Goal: Transaction & Acquisition: Purchase product/service

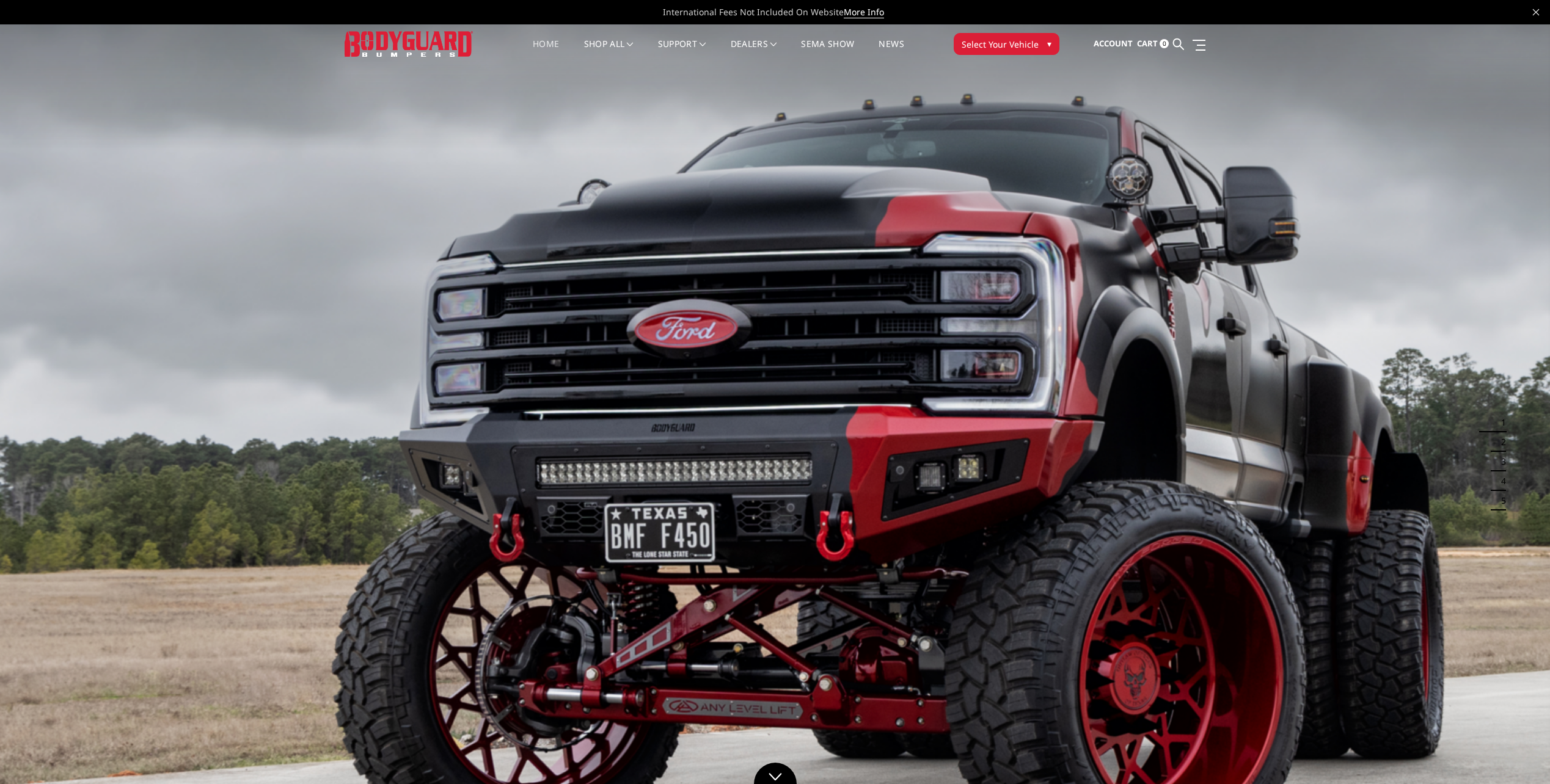
click at [990, 41] on span "Select Your Vehicle" at bounding box center [1000, 44] width 77 height 13
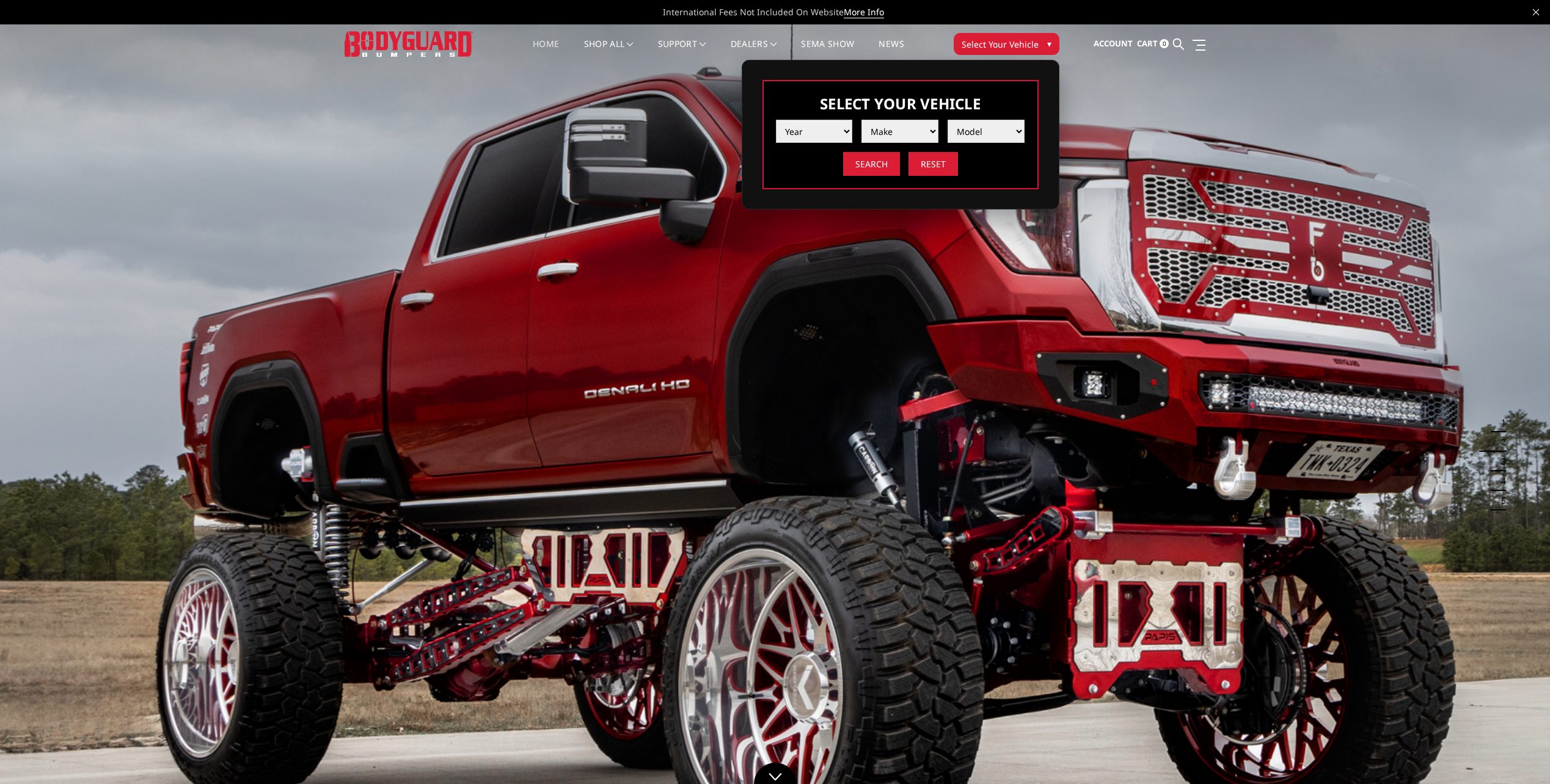
click at [800, 128] on select "Year [DATE] 2024 2023 2022 2021 2020 2019 2018 2017 2016 2015 2014 2013 2012 20…" at bounding box center [814, 131] width 77 height 23
select select "yr_2025"
click at [776, 120] on select "Year [DATE] 2024 2023 2022 2021 2020 2019 2018 2017 2016 2015 2014 2013 2012 20…" at bounding box center [814, 131] width 77 height 23
click at [887, 138] on select "Make Chevrolet Ford GMC Ram Toyota" at bounding box center [900, 131] width 77 height 23
select select "mk_ford"
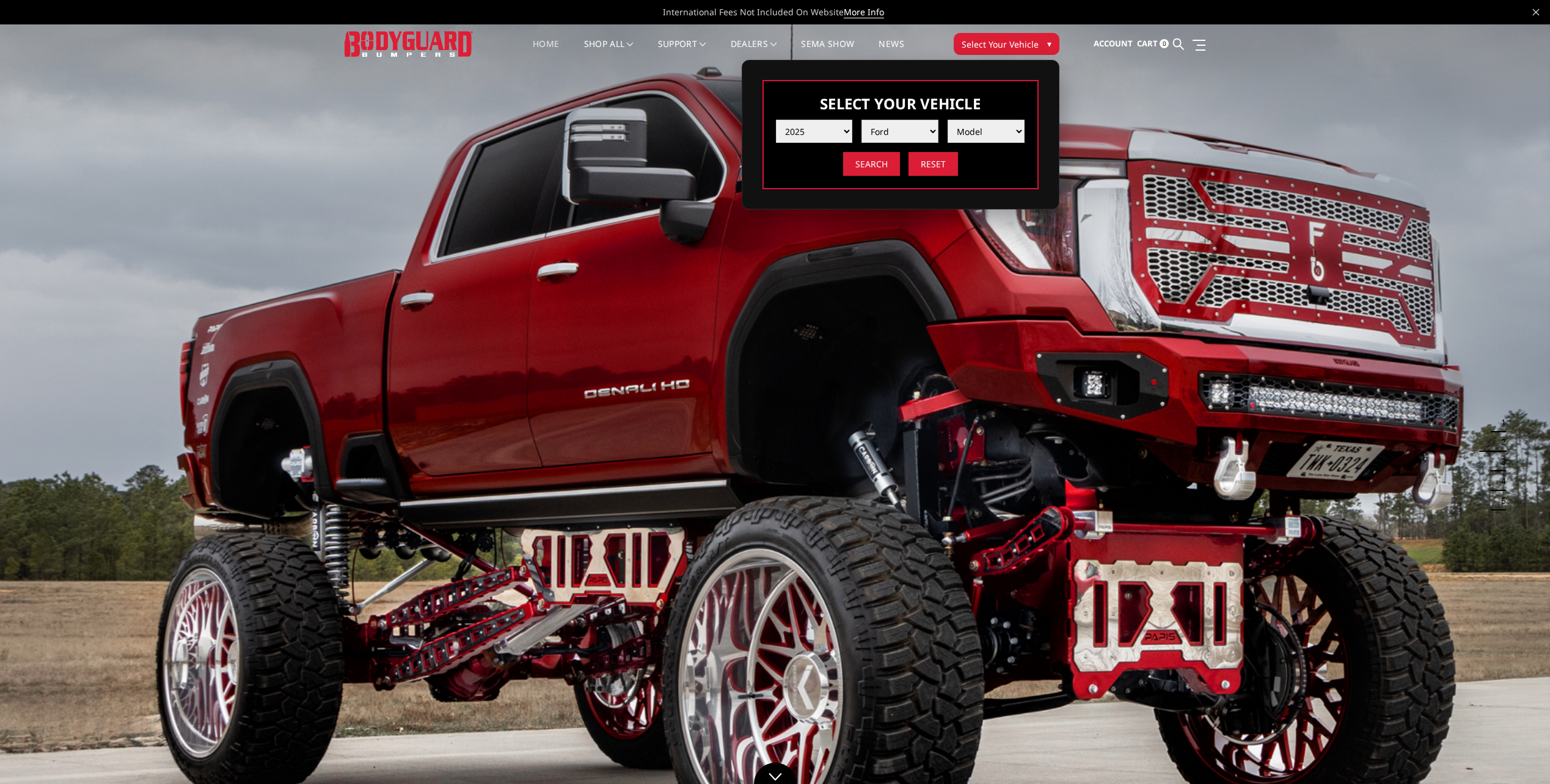
click at [861, 120] on select "Make Chevrolet Ford GMC Ram Toyota" at bounding box center [900, 131] width 77 height 23
click at [988, 135] on select "Model F150 F150 Raptor F250 / F350 F450 F550" at bounding box center [986, 131] width 77 height 23
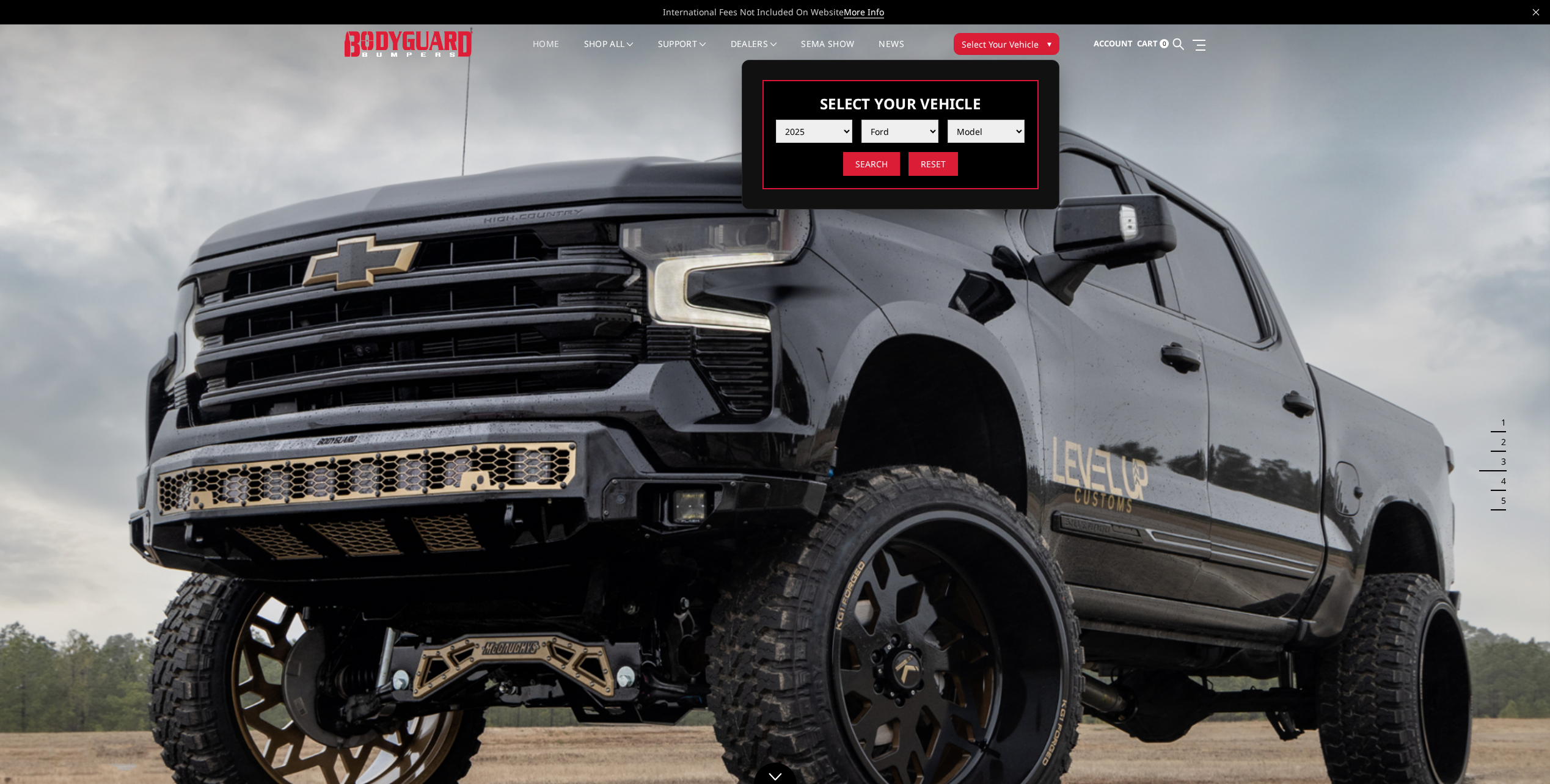
select select "md_f250-f350"
click at [947, 120] on select "Model F150 F150 Raptor F250 / F350 F450 F550" at bounding box center [986, 131] width 77 height 23
click at [884, 168] on input "Search" at bounding box center [871, 164] width 57 height 23
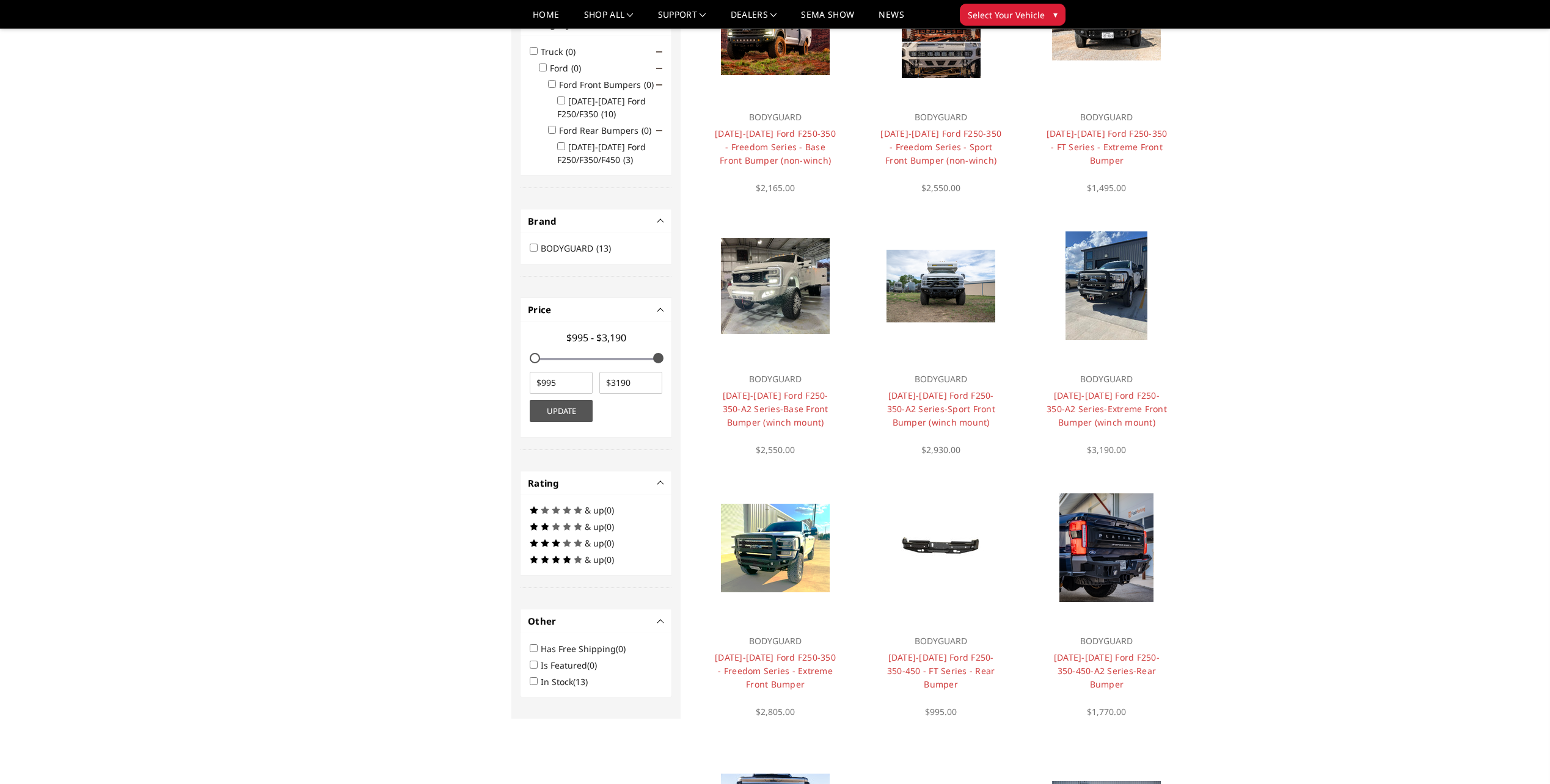
scroll to position [220, 0]
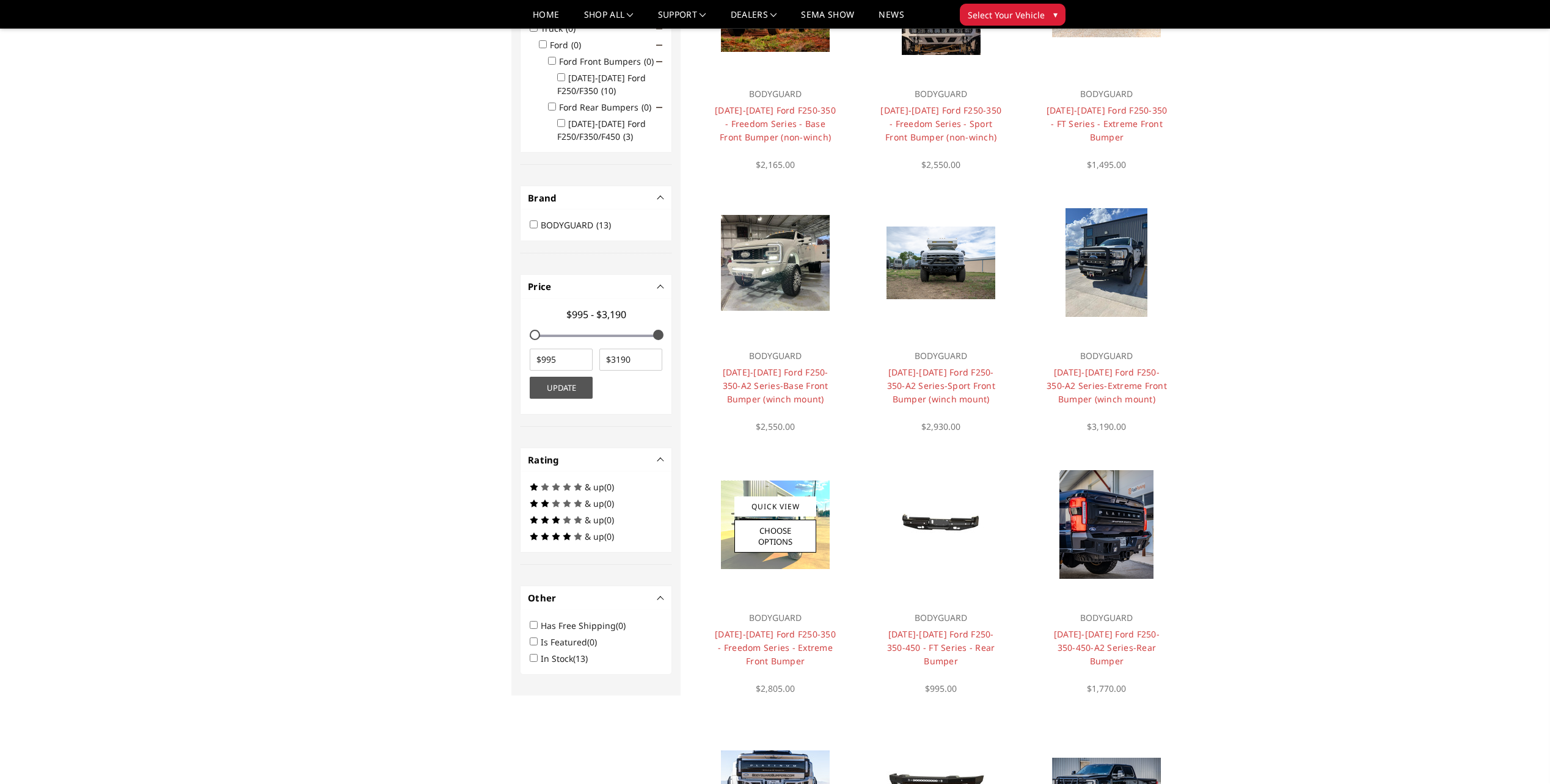
click at [809, 496] on img at bounding box center [775, 525] width 109 height 89
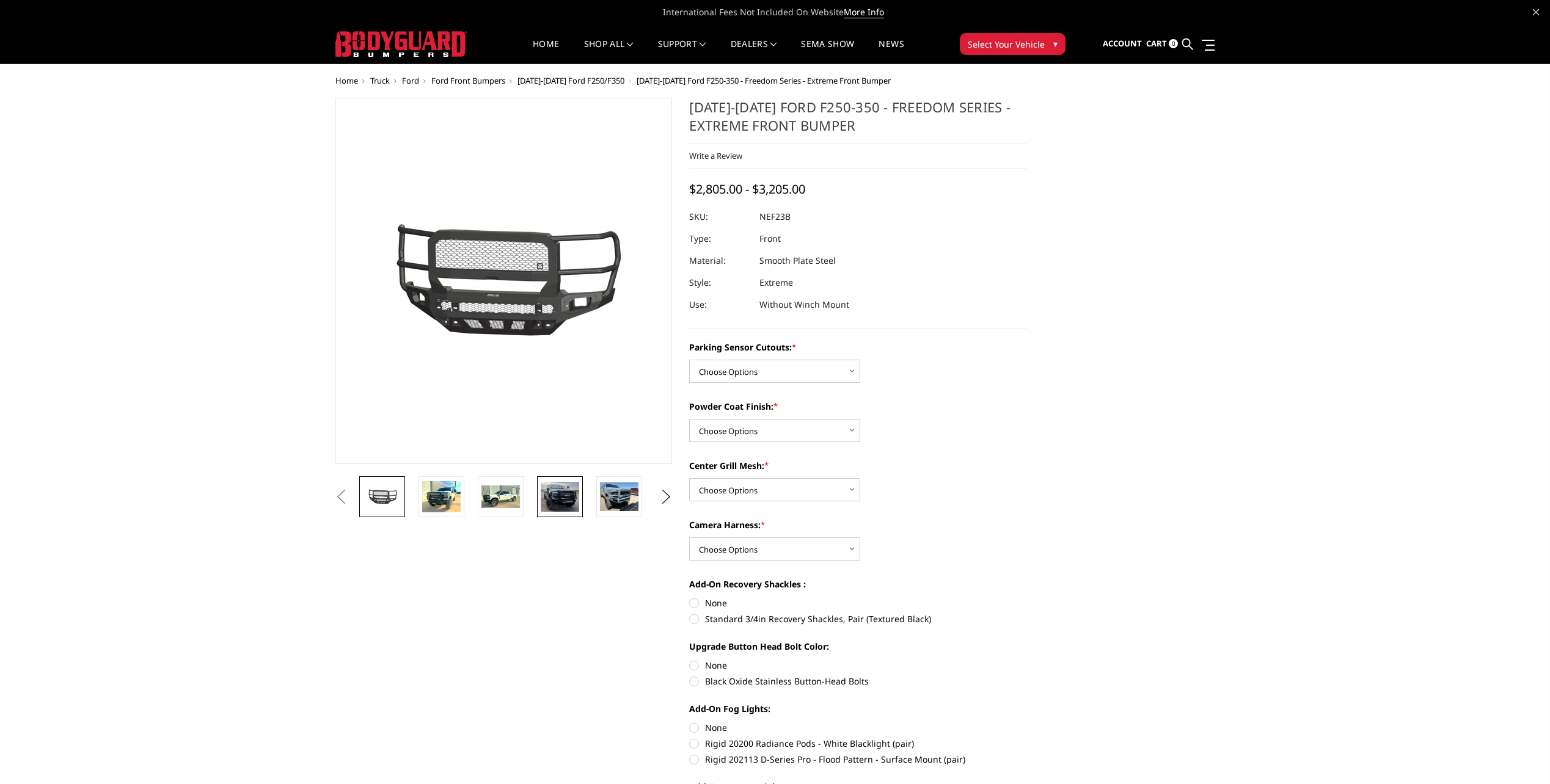
click at [565, 499] on img at bounding box center [560, 497] width 38 height 30
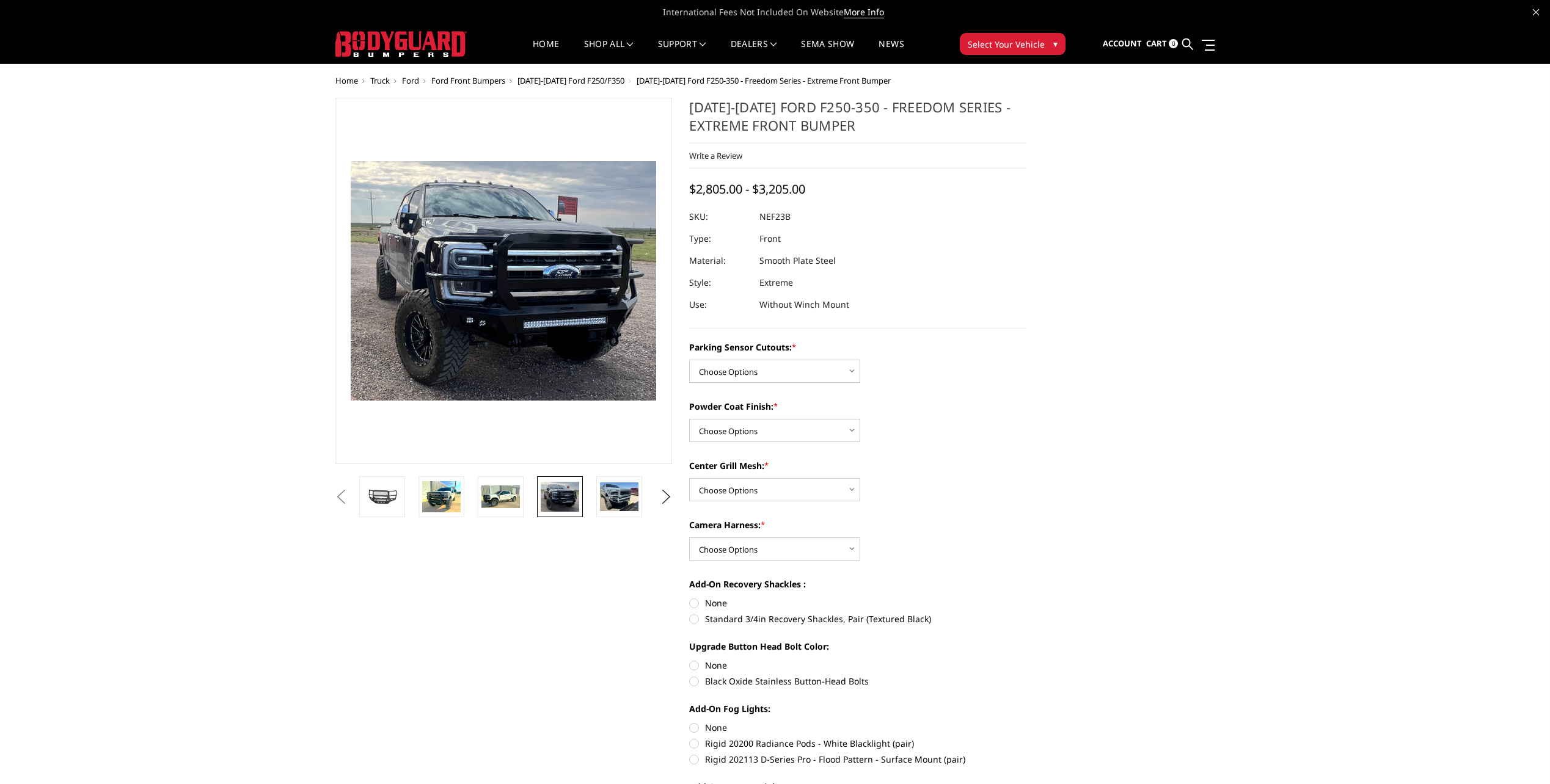
click at [351, 497] on button "Previous" at bounding box center [341, 497] width 18 height 18
click at [736, 377] on select "Choose Options No - Without Parking Sensor Cutouts Yes - With Parking Sensor Cu…" at bounding box center [774, 372] width 171 height 23
select select "2583"
click at [689, 360] on select "Choose Options No - Without Parking Sensor Cutouts Yes - With Parking Sensor Cu…" at bounding box center [774, 372] width 171 height 23
click at [744, 428] on select "Choose Options Bare Metal Textured Black Powder Coat" at bounding box center [774, 431] width 171 height 23
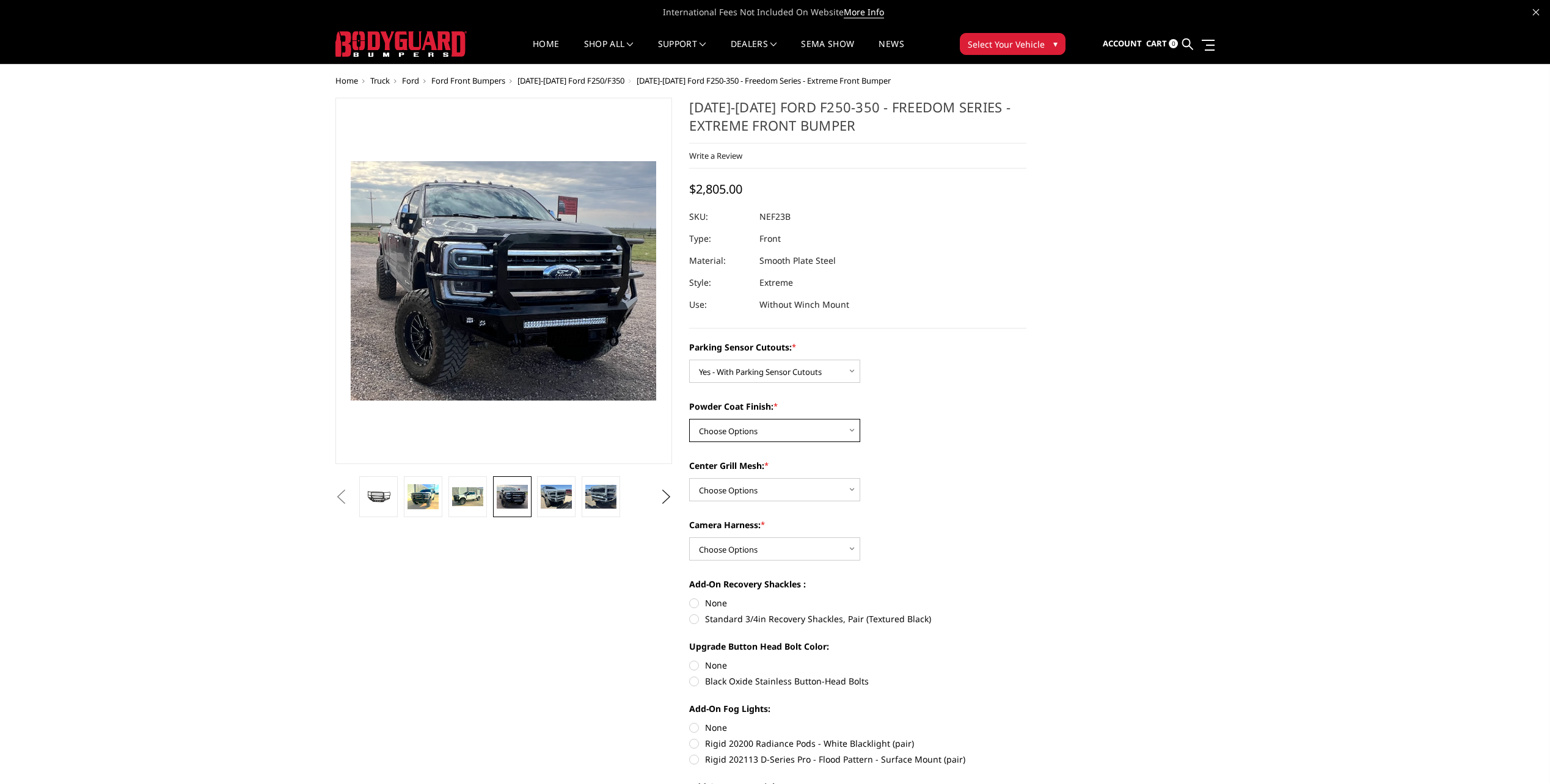
select select "2585"
click at [689, 419] on select "Choose Options Bare Metal Textured Black Powder Coat" at bounding box center [774, 431] width 171 height 23
click at [752, 482] on select "Choose Options With Center Grill Mesh Without Center Grill Mesh" at bounding box center [774, 490] width 171 height 23
select select "2586"
click at [689, 479] on select "Choose Options With Center Grill Mesh Without Center Grill Mesh" at bounding box center [774, 490] width 171 height 23
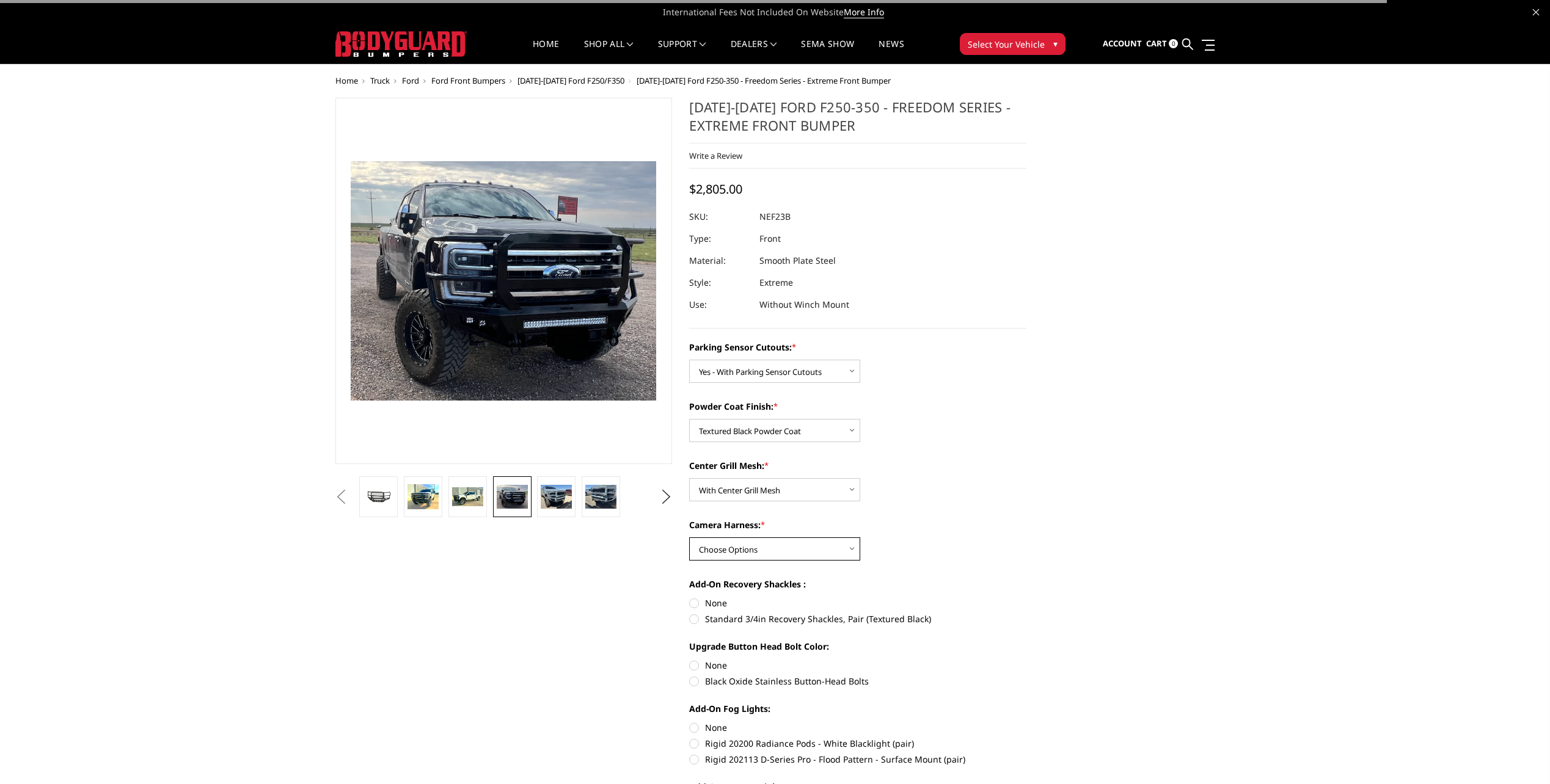
click at [783, 553] on select "Choose Options WITH Camera Harness WITHOUT Camera Harness" at bounding box center [774, 549] width 171 height 23
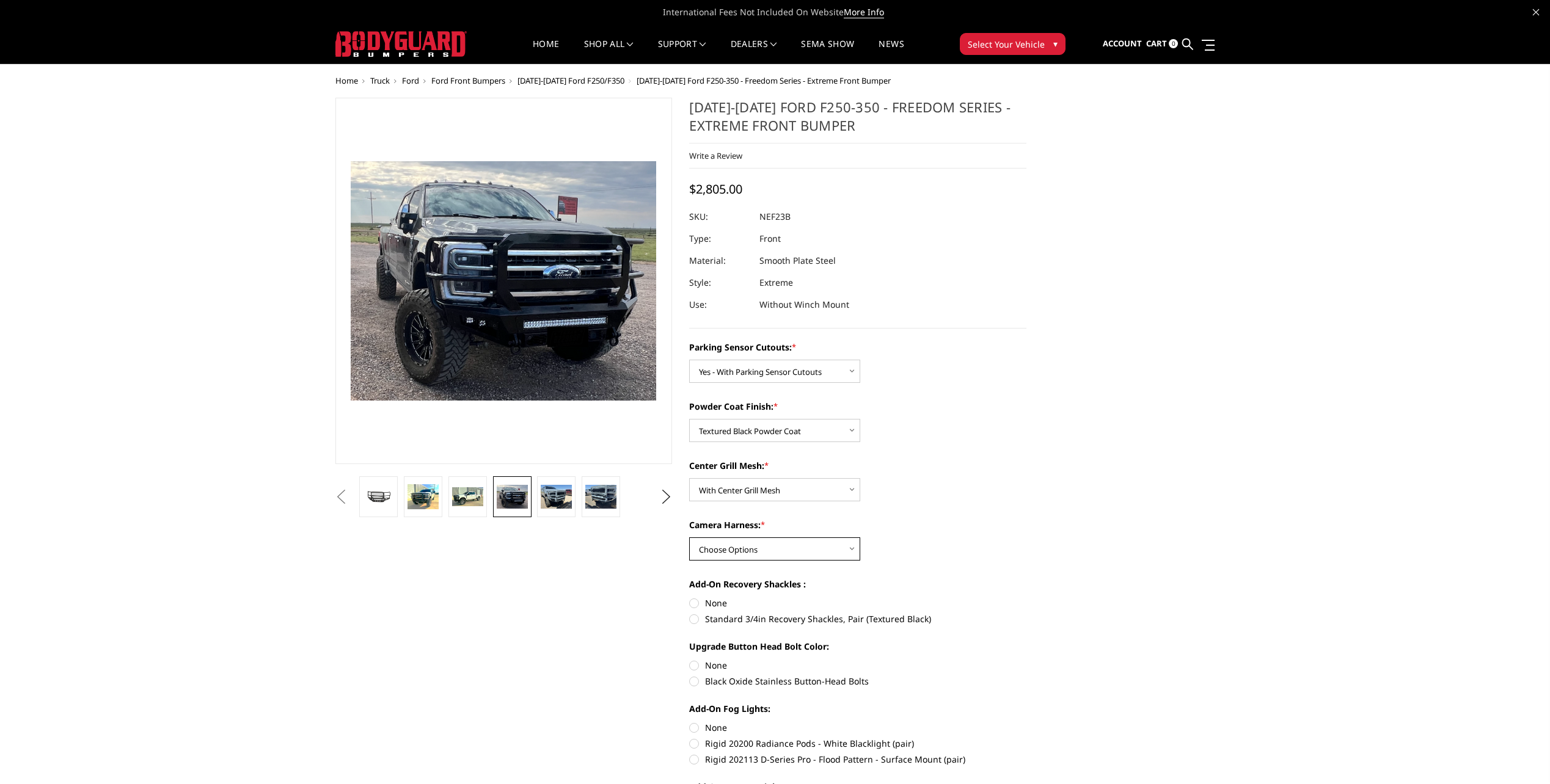
select select "2588"
click at [689, 537] on select "Choose Options WITH Camera Harness WITHOUT Camera Harness" at bounding box center [774, 549] width 171 height 23
click at [351, 491] on button "Previous" at bounding box center [341, 497] width 18 height 18
click at [351, 494] on button "Previous" at bounding box center [341, 497] width 18 height 18
click at [393, 500] on img at bounding box center [382, 496] width 38 height 21
